Goal: Find specific page/section: Find specific page/section

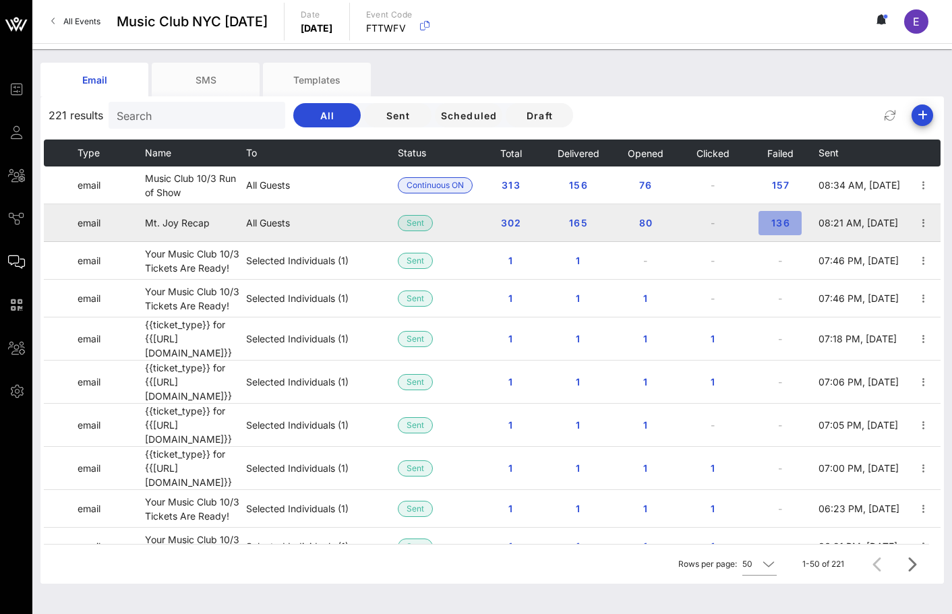
click at [777, 218] on span "136" at bounding box center [780, 222] width 22 height 11
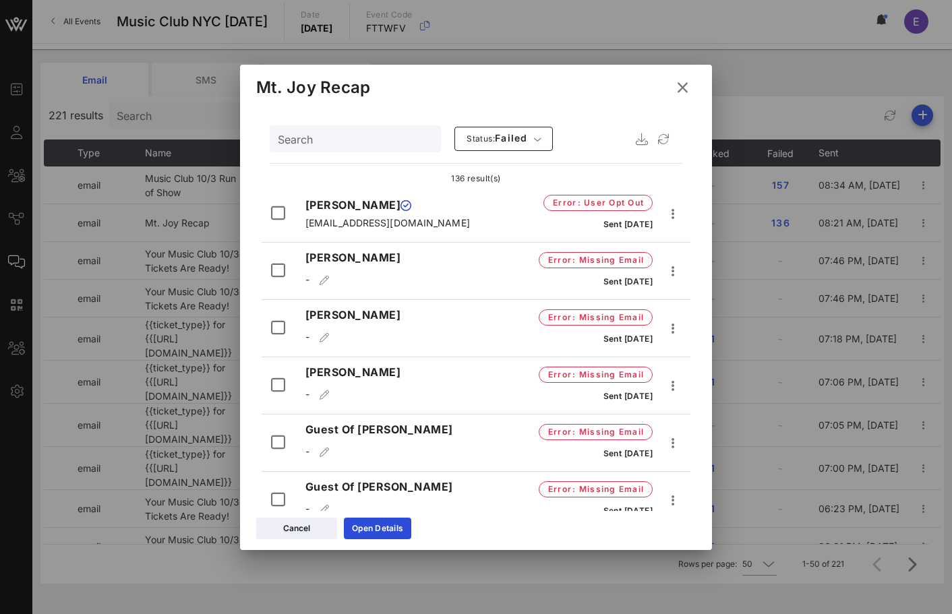
click at [679, 84] on icon at bounding box center [682, 87] width 19 height 17
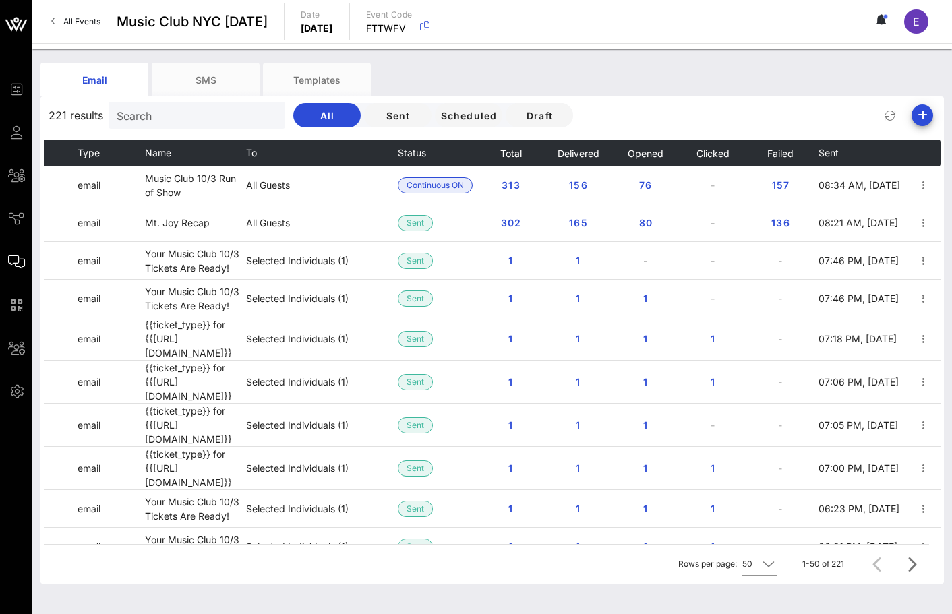
click at [689, 96] on div "Email SMS Templates" at bounding box center [481, 80] width 883 height 34
click at [164, 127] on div "Search" at bounding box center [196, 115] width 158 height 27
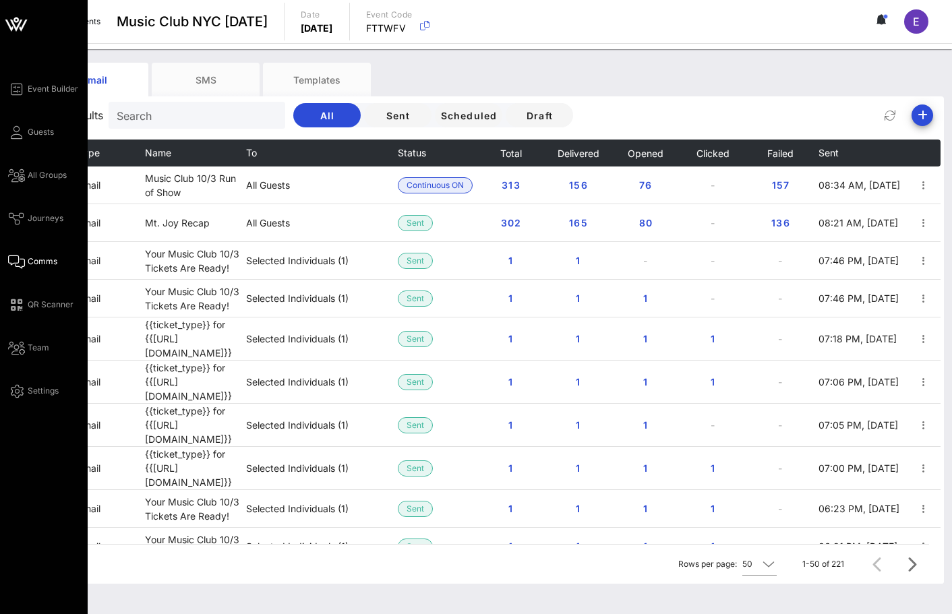
click at [25, 142] on div "Event Builder Guests All Groups Journeys Comms QR Scanner Team Settings" at bounding box center [48, 240] width 80 height 318
click at [26, 129] on link "Guests" at bounding box center [31, 132] width 46 height 16
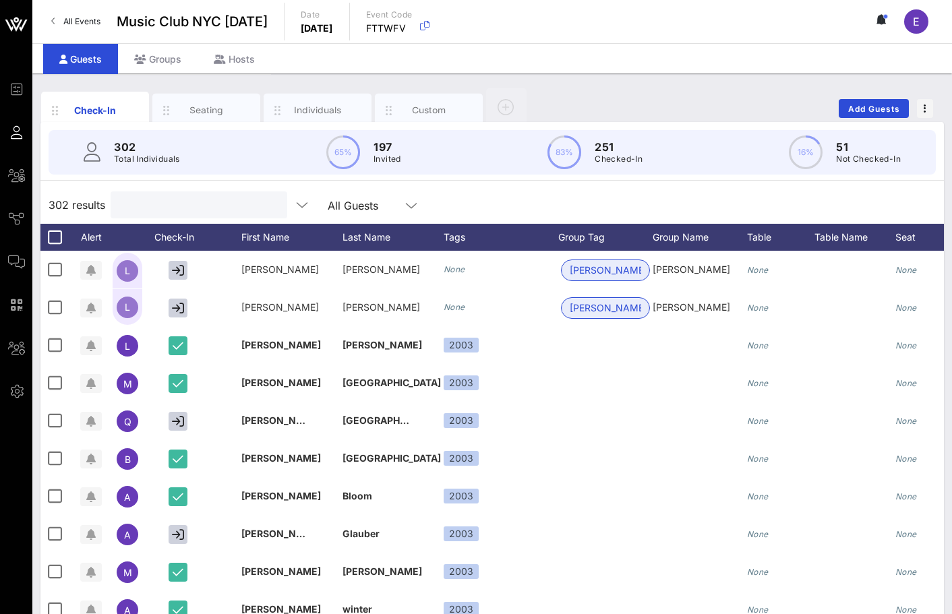
click at [165, 202] on input "text" at bounding box center [198, 205] width 158 height 18
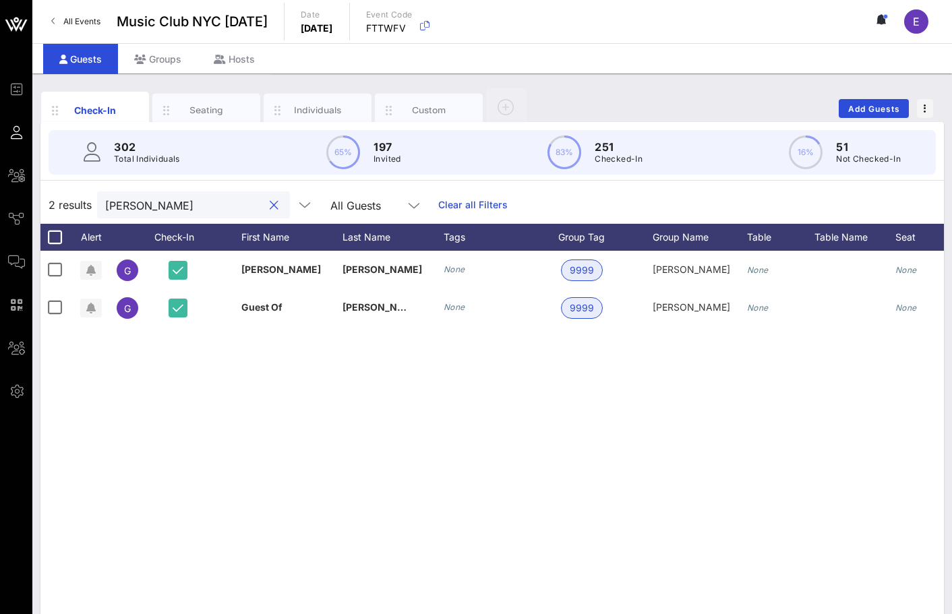
type input "[PERSON_NAME]"
click at [56, 16] on link "All Events" at bounding box center [75, 22] width 65 height 22
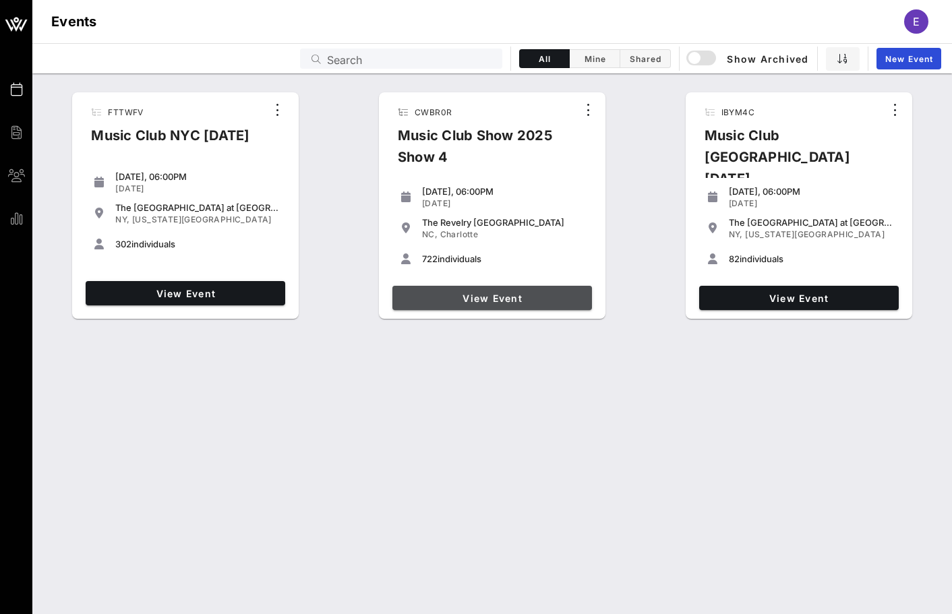
click at [490, 296] on span "View Event" at bounding box center [492, 297] width 189 height 11
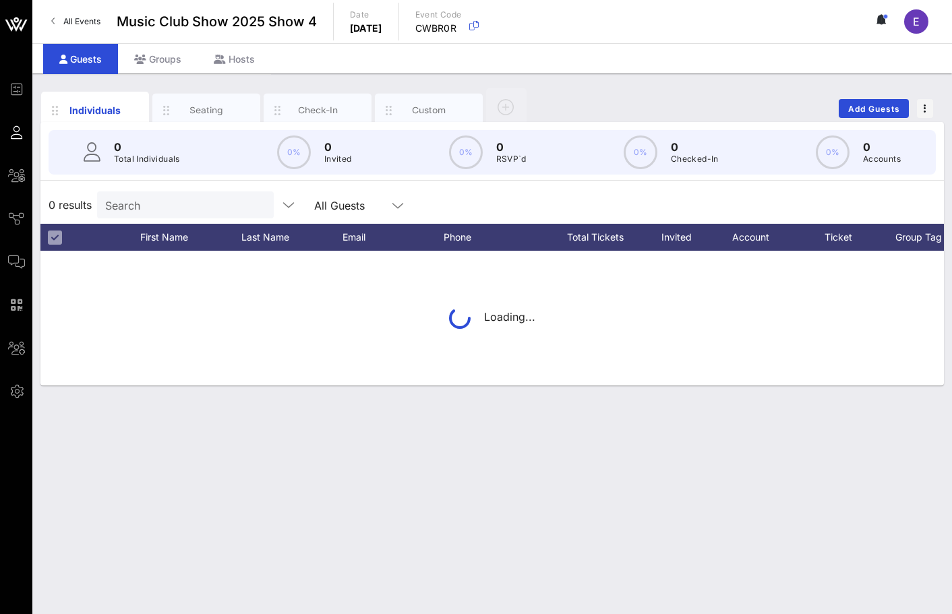
click at [150, 202] on input "Search" at bounding box center [184, 205] width 158 height 18
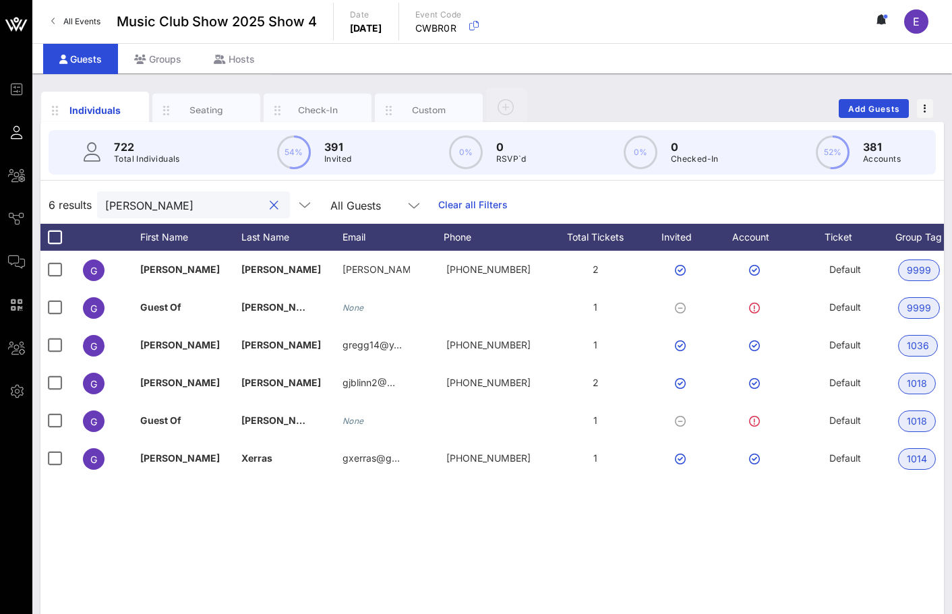
type input "[PERSON_NAME]"
click at [92, 23] on span "All Events" at bounding box center [81, 21] width 37 height 10
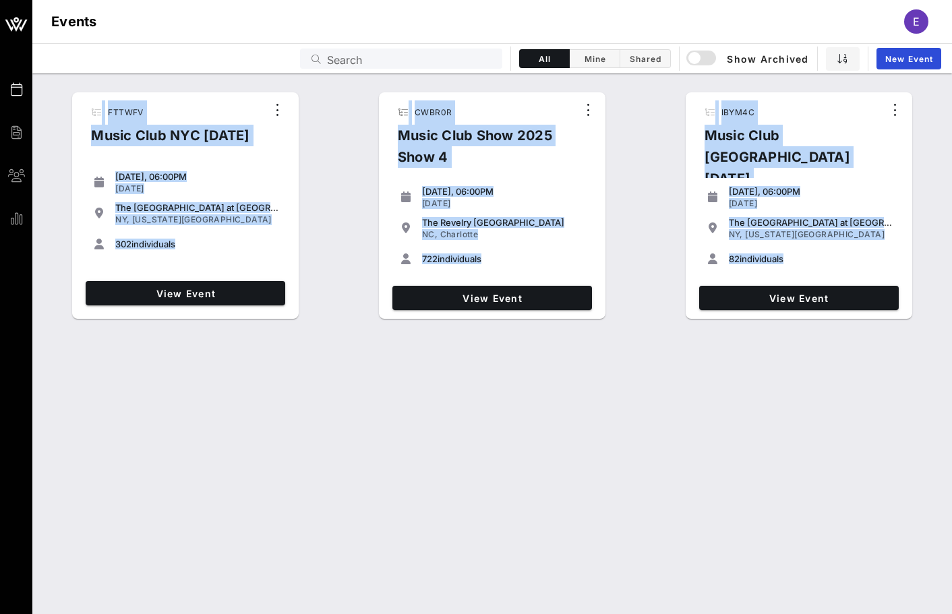
drag, startPoint x: 459, startPoint y: 359, endPoint x: 197, endPoint y: 80, distance: 382.3
click at [197, 80] on div "FTTWFV Music Club NYC [DATE] [DATE], 06:00PM [DATE] The [GEOGRAPHIC_DATA] at [G…" at bounding box center [491, 343] width 919 height 540
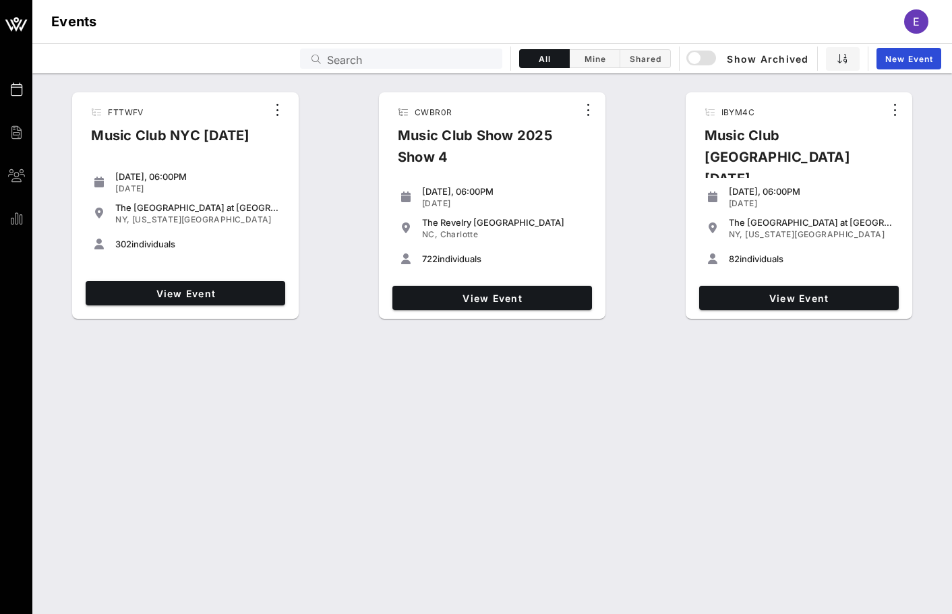
click at [197, 80] on div "FTTWFV Music Club NYC [DATE] [DATE], 06:00PM [DATE] The [GEOGRAPHIC_DATA] at [G…" at bounding box center [491, 199] width 919 height 252
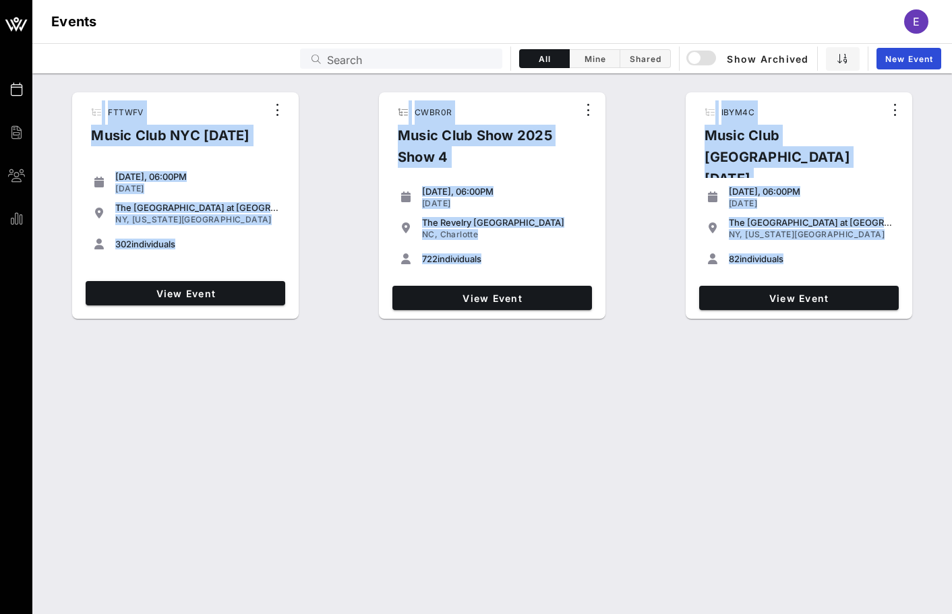
drag, startPoint x: 197, startPoint y: 80, endPoint x: 735, endPoint y: 337, distance: 596.5
click at [735, 337] on div "FTTWFV Music Club NYC [DATE] [DATE], 06:00PM [DATE] The [GEOGRAPHIC_DATA] at [G…" at bounding box center [491, 343] width 919 height 540
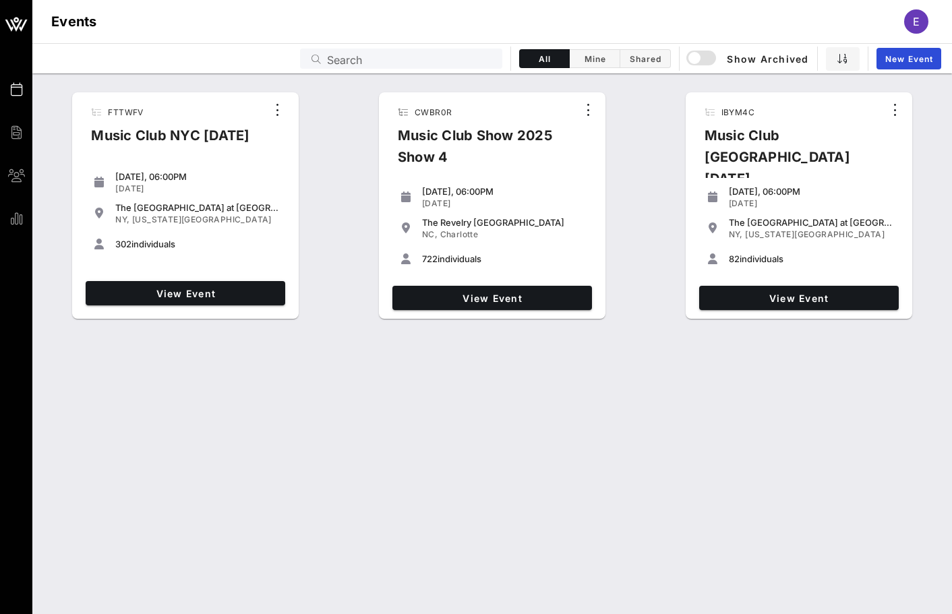
click at [728, 340] on div "FTTWFV Music Club NYC [DATE] [DATE], 06:00PM [DATE] The [GEOGRAPHIC_DATA] at [G…" at bounding box center [491, 343] width 919 height 540
